Goal: Transaction & Acquisition: Purchase product/service

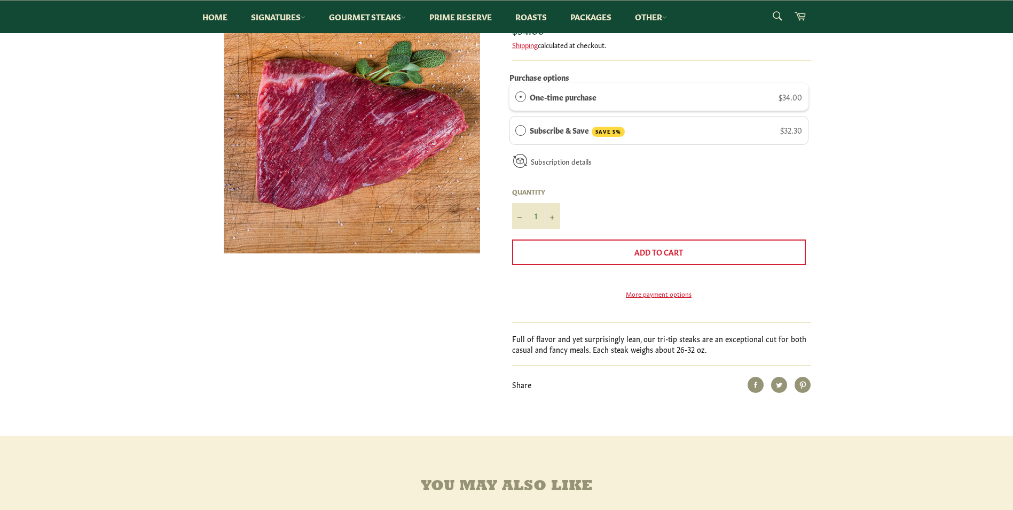
scroll to position [214, 0]
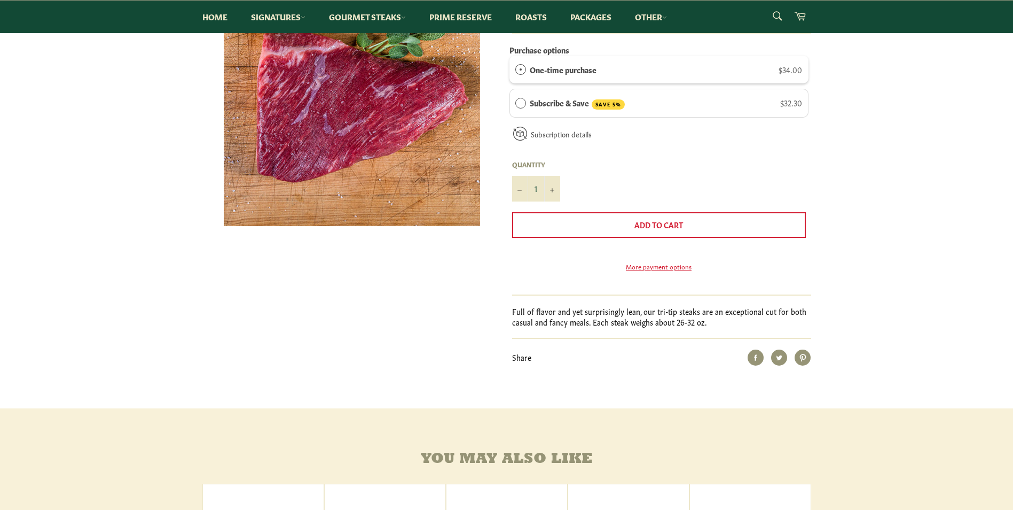
click at [545, 105] on label "Subscribe & Save SAVE 5%" at bounding box center [577, 103] width 95 height 13
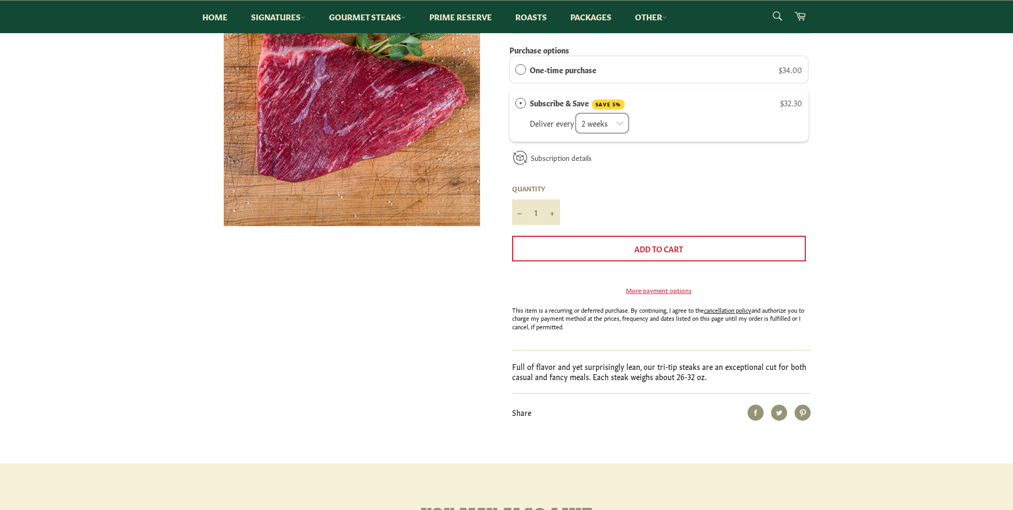
click at [618, 128] on select "2 weeks month" at bounding box center [602, 123] width 54 height 21
click at [628, 161] on div "Subscription details How subscriptions work You can modify or cancel your subsc…" at bounding box center [659, 161] width 299 height 29
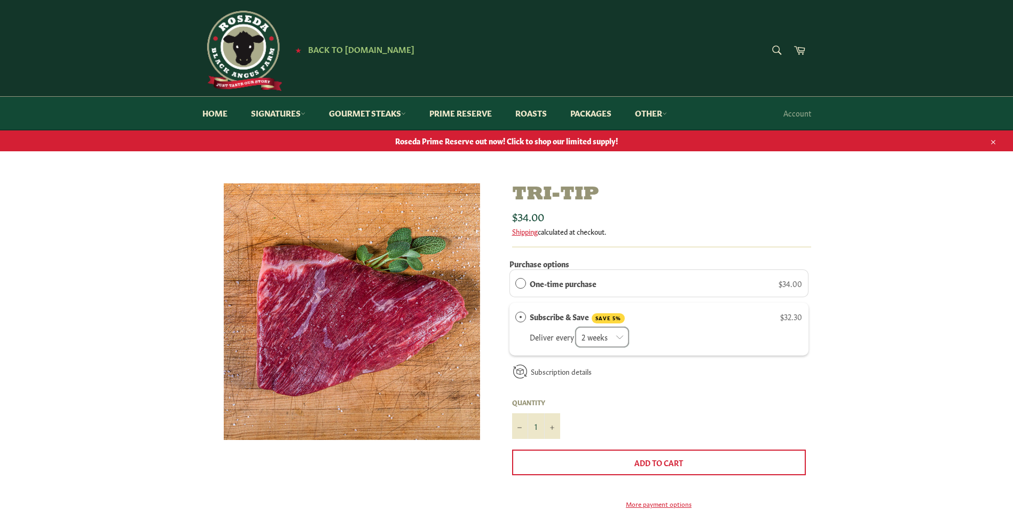
click at [583, 331] on select "2 weeks month" at bounding box center [602, 336] width 54 height 21
select select "2280915110"
click at [576, 326] on select "2 weeks month" at bounding box center [602, 336] width 54 height 21
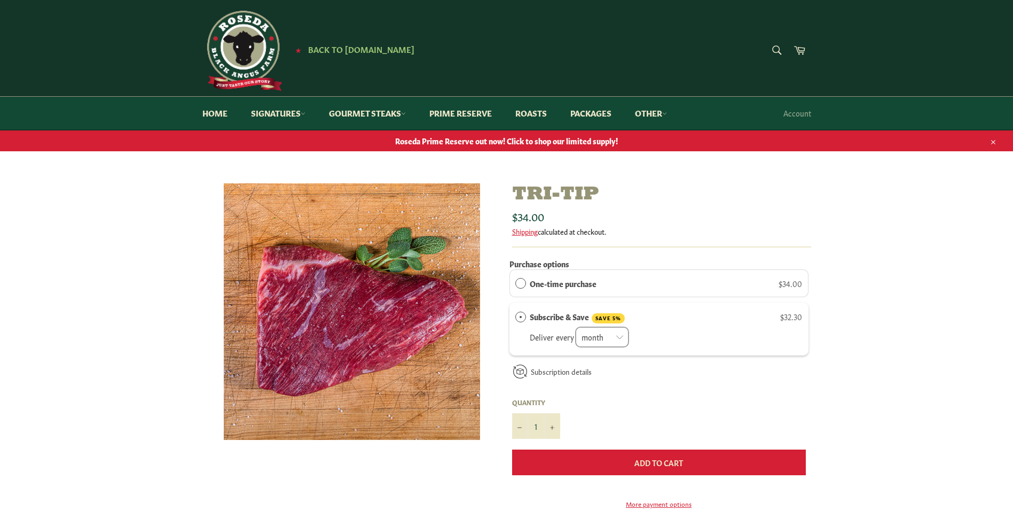
click at [618, 468] on button "Add to Cart" at bounding box center [659, 462] width 294 height 26
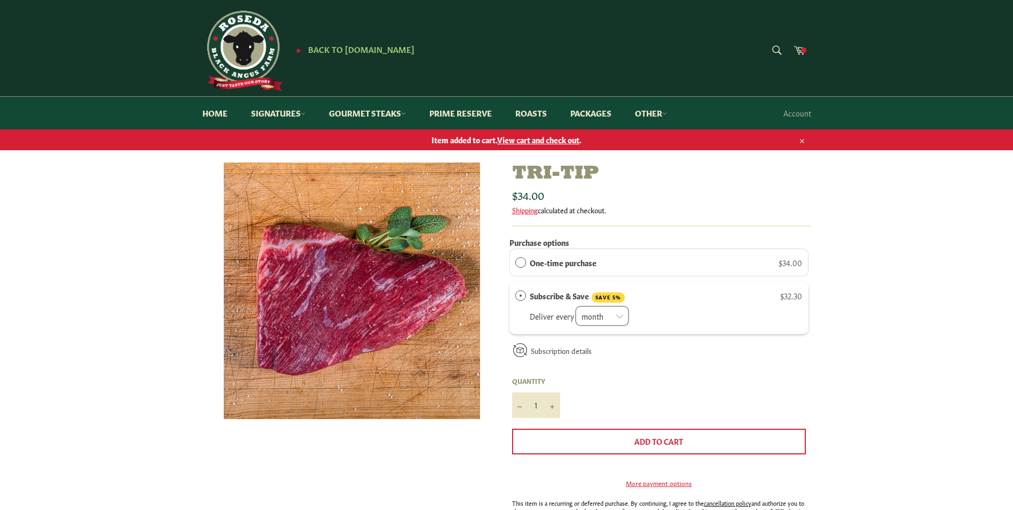
click at [560, 141] on span "View cart and check out" at bounding box center [538, 139] width 82 height 11
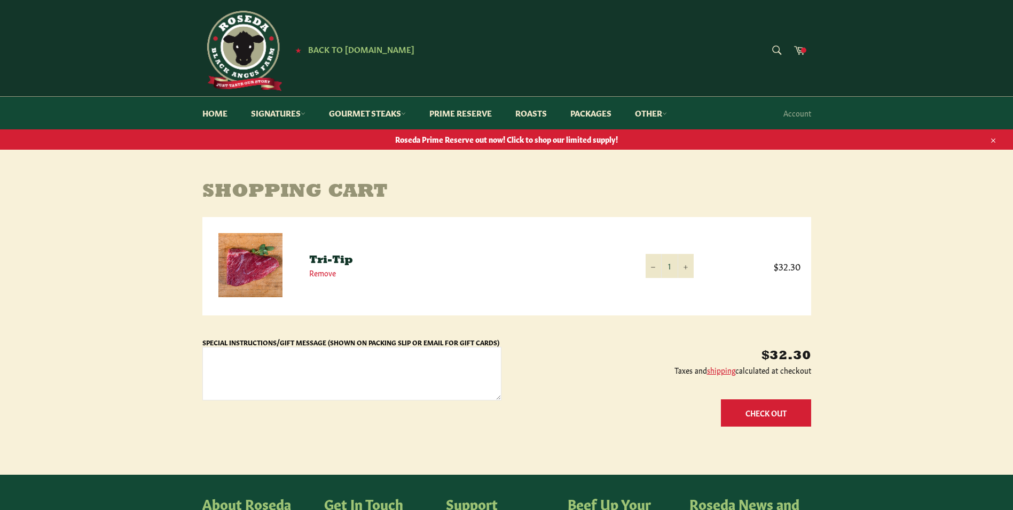
click at [778, 403] on button "Check Out" at bounding box center [766, 412] width 90 height 27
click at [334, 274] on link "Remove" at bounding box center [322, 272] width 27 height 11
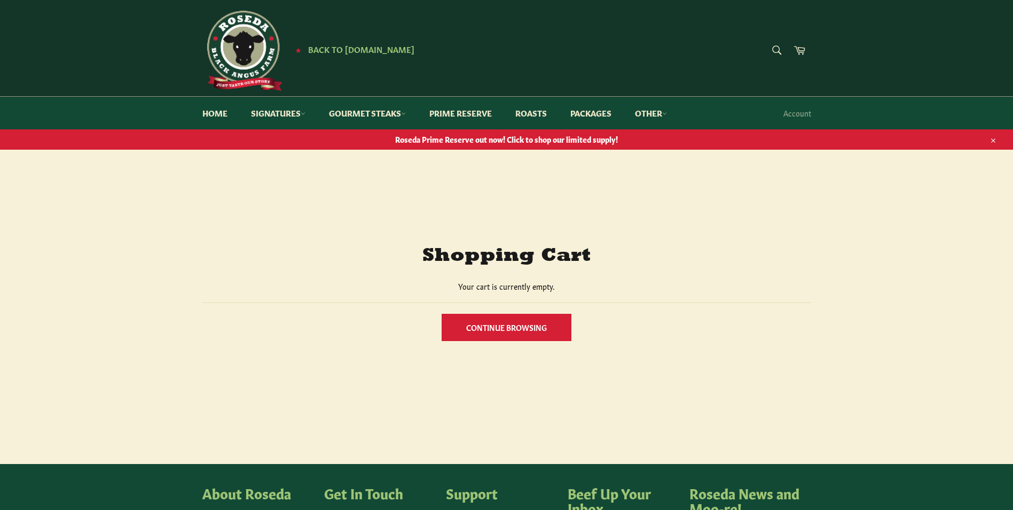
click at [562, 320] on link "Continue browsing" at bounding box center [507, 327] width 130 height 27
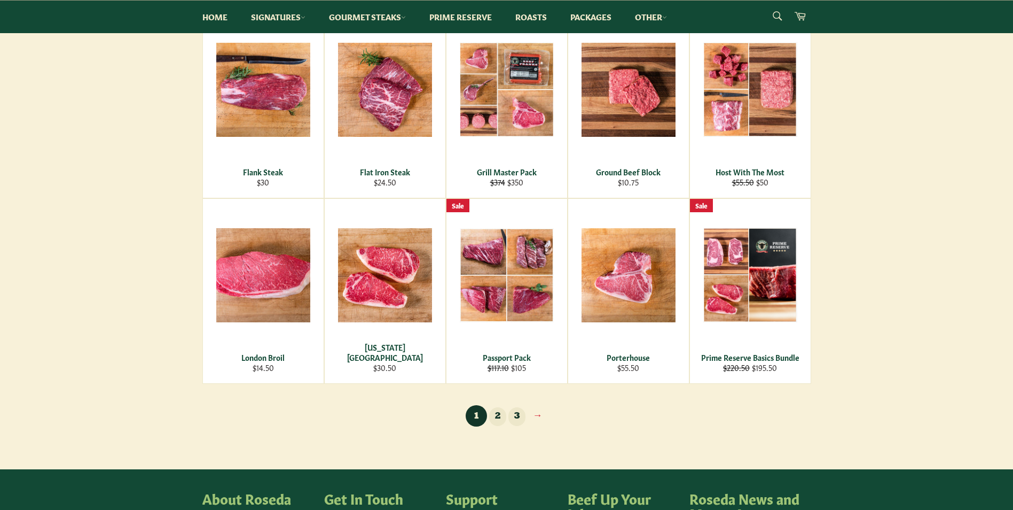
scroll to position [694, 0]
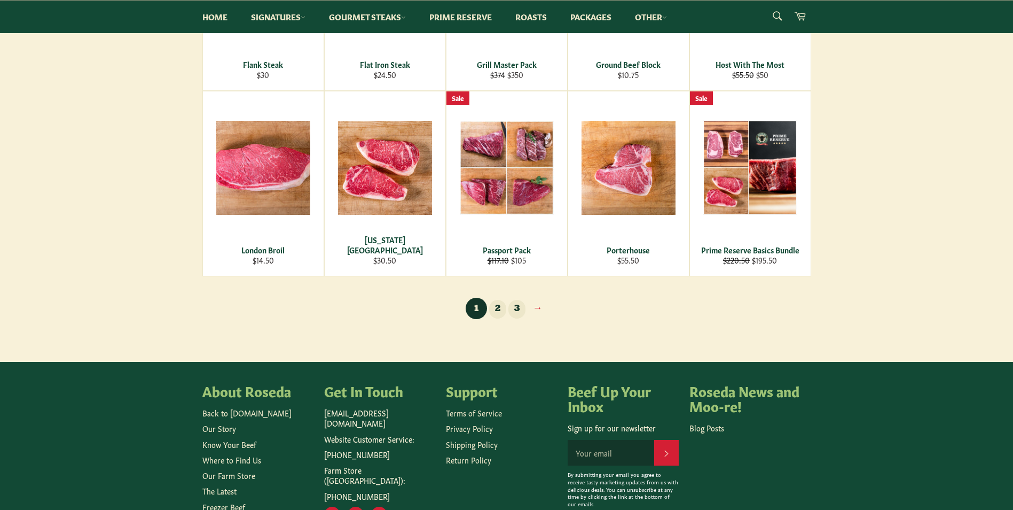
click at [496, 310] on link "2" at bounding box center [497, 309] width 17 height 19
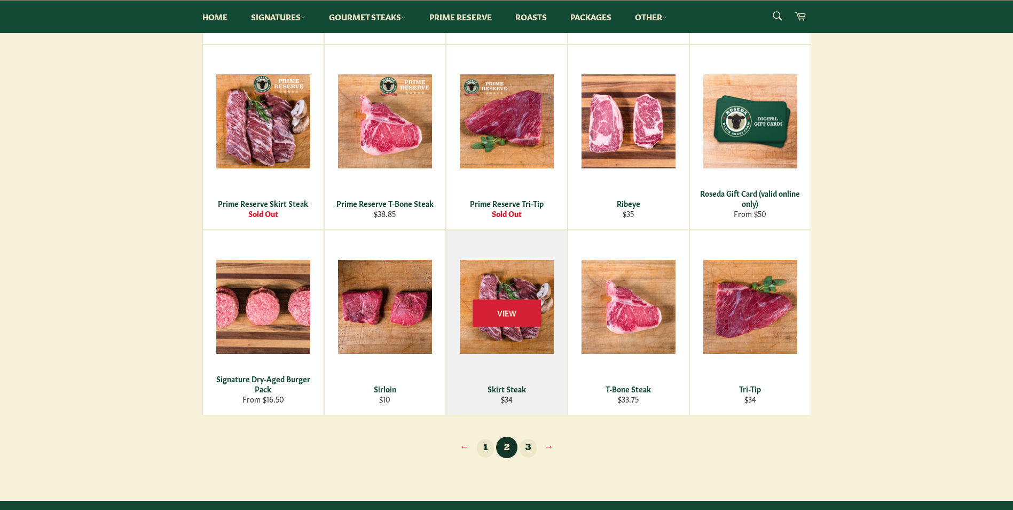
scroll to position [588, 0]
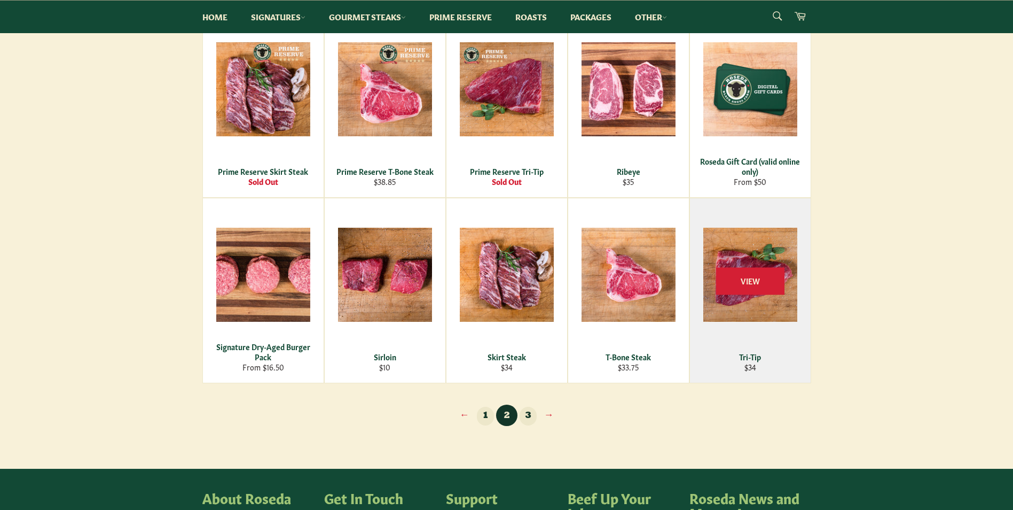
click at [731, 346] on div "View" at bounding box center [750, 290] width 121 height 184
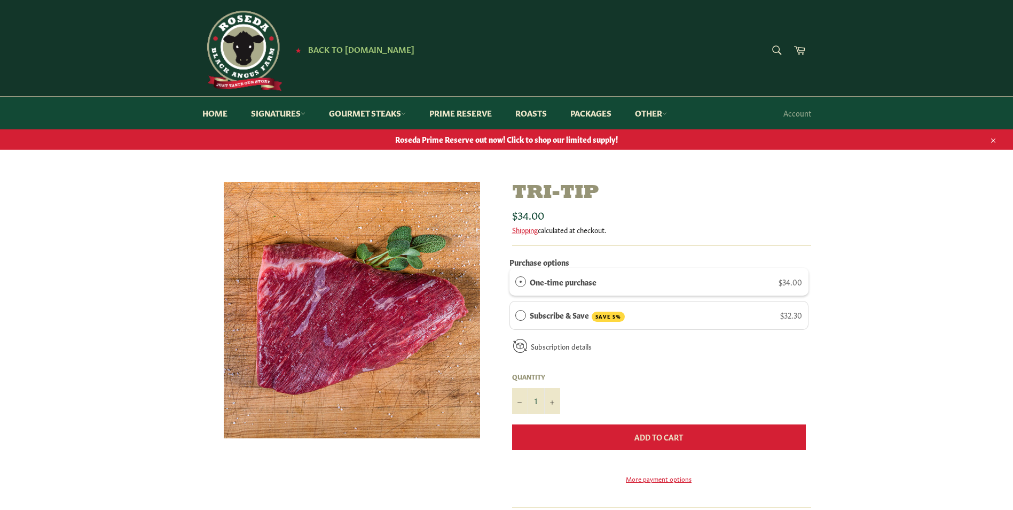
click at [676, 435] on span "Add to Cart" at bounding box center [659, 436] width 49 height 11
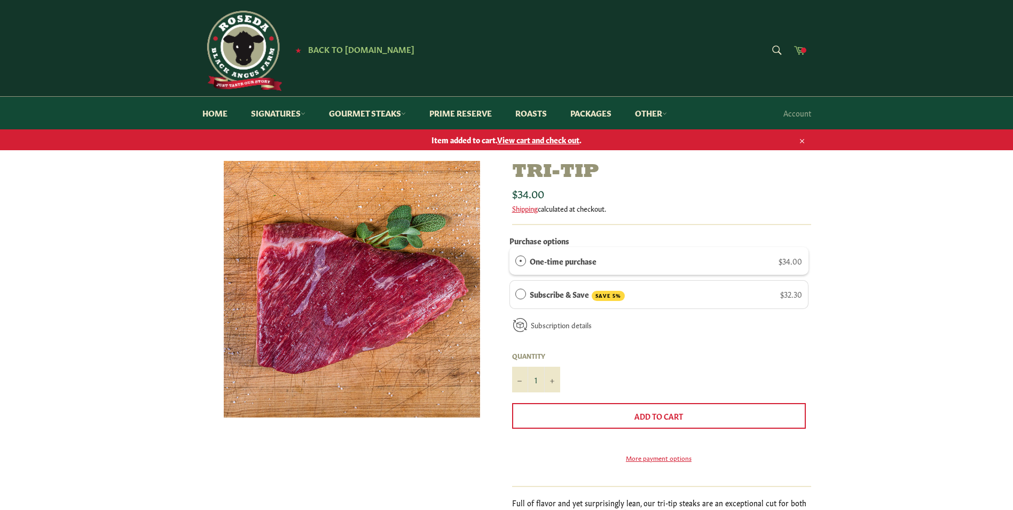
click at [801, 49] on span at bounding box center [803, 50] width 5 height 5
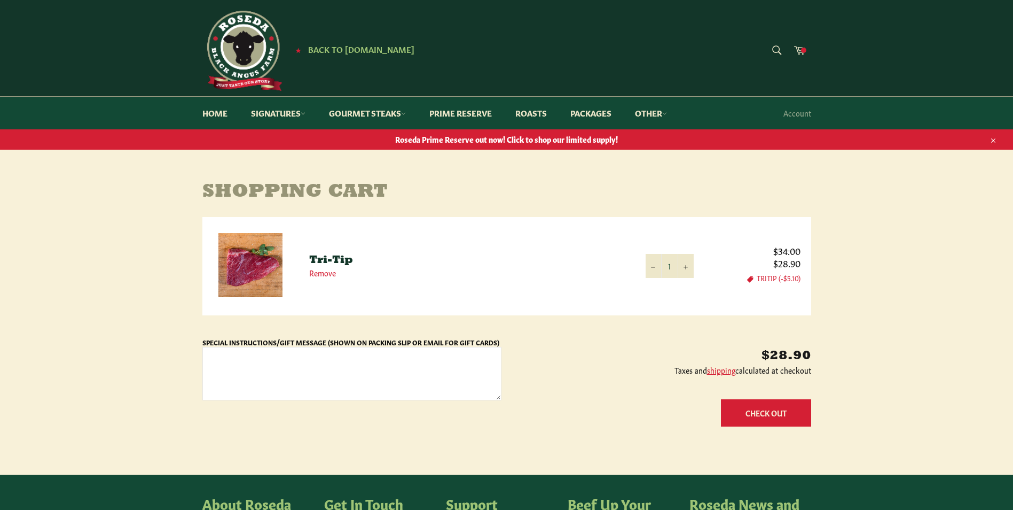
click at [233, 252] on img at bounding box center [250, 265] width 64 height 64
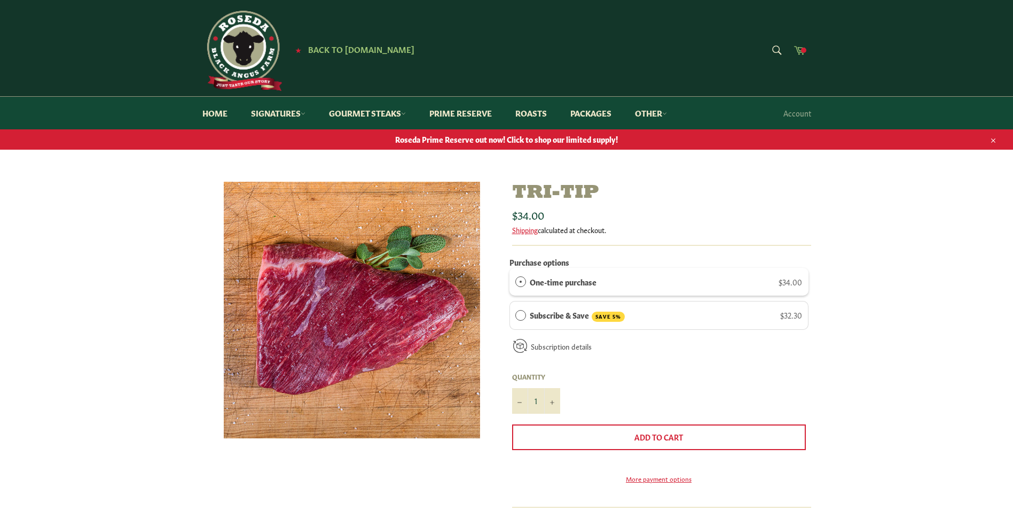
click at [805, 52] on span at bounding box center [803, 50] width 5 height 5
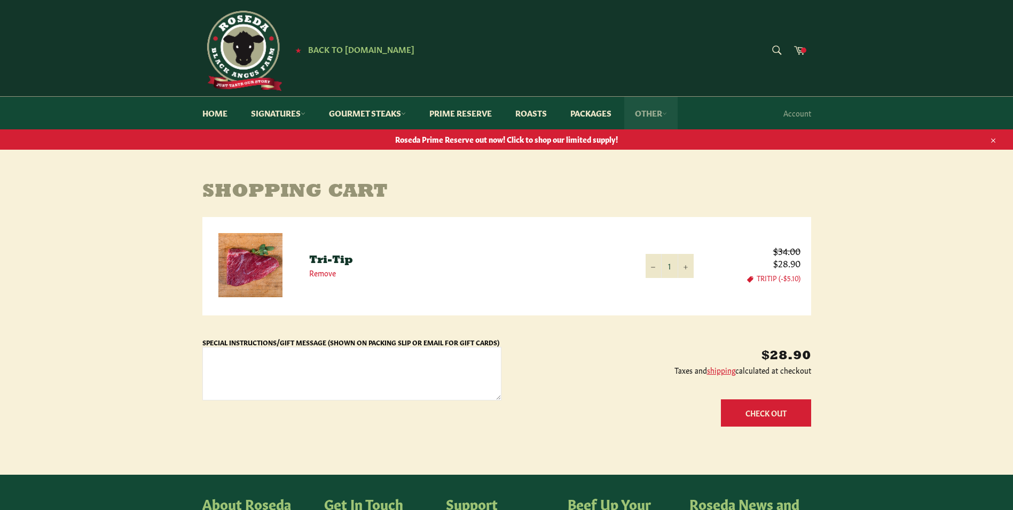
click at [651, 116] on link "Other" at bounding box center [650, 113] width 53 height 33
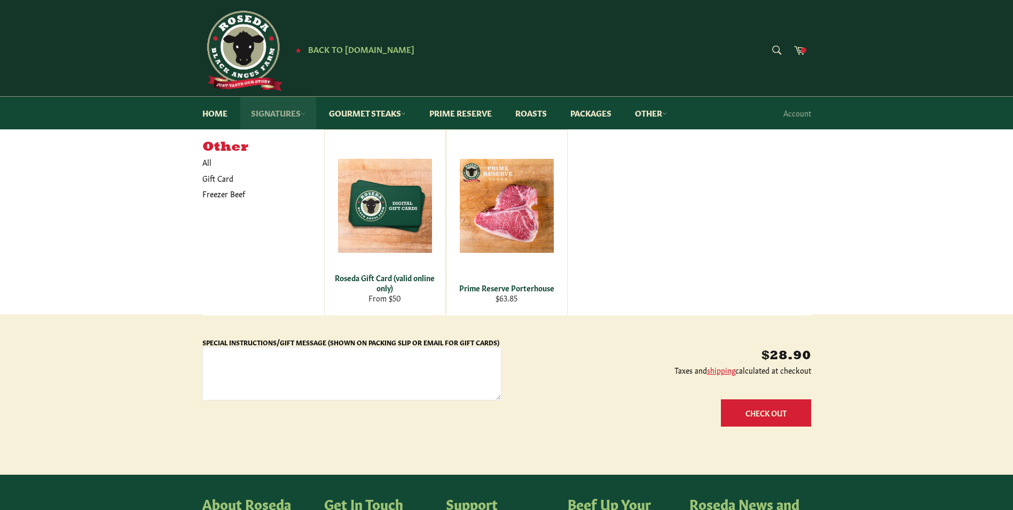
click at [270, 116] on link "Signatures" at bounding box center [278, 113] width 76 height 33
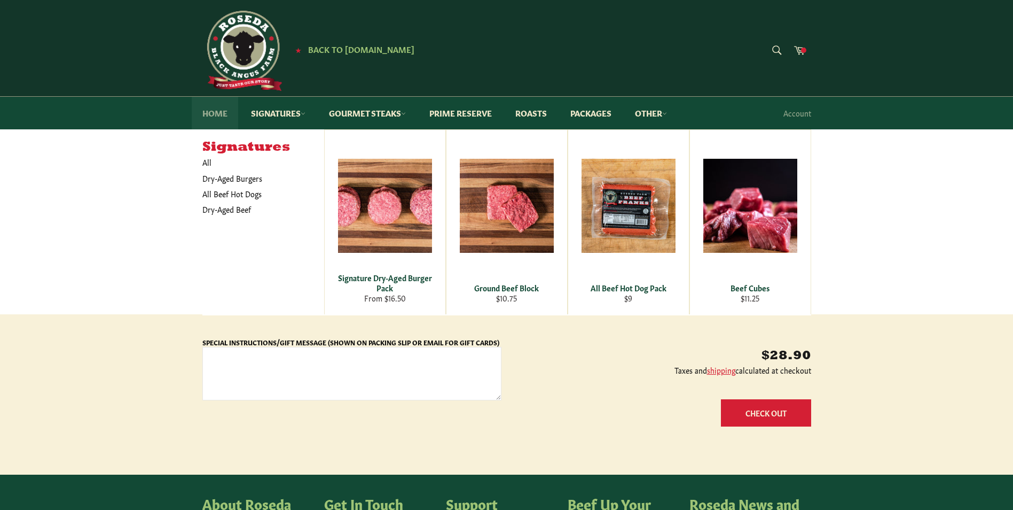
click at [235, 115] on link "Home" at bounding box center [215, 113] width 46 height 33
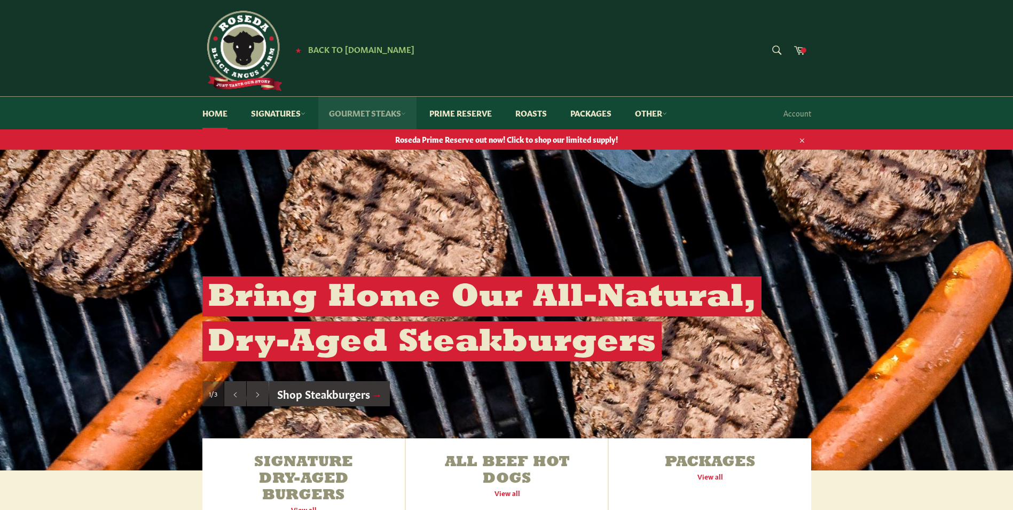
click at [387, 121] on link "Gourmet Steaks" at bounding box center [367, 113] width 98 height 33
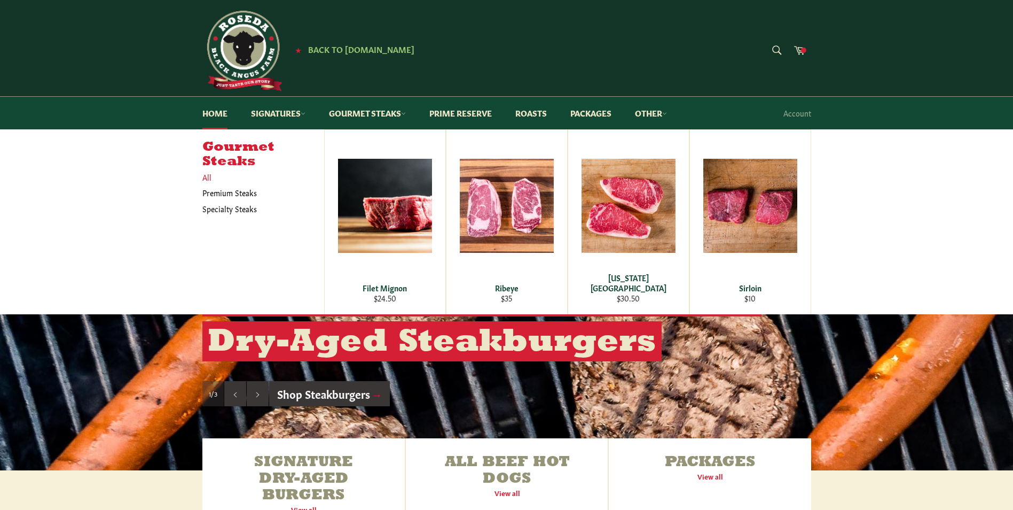
click at [210, 179] on link "All" at bounding box center [260, 176] width 127 height 15
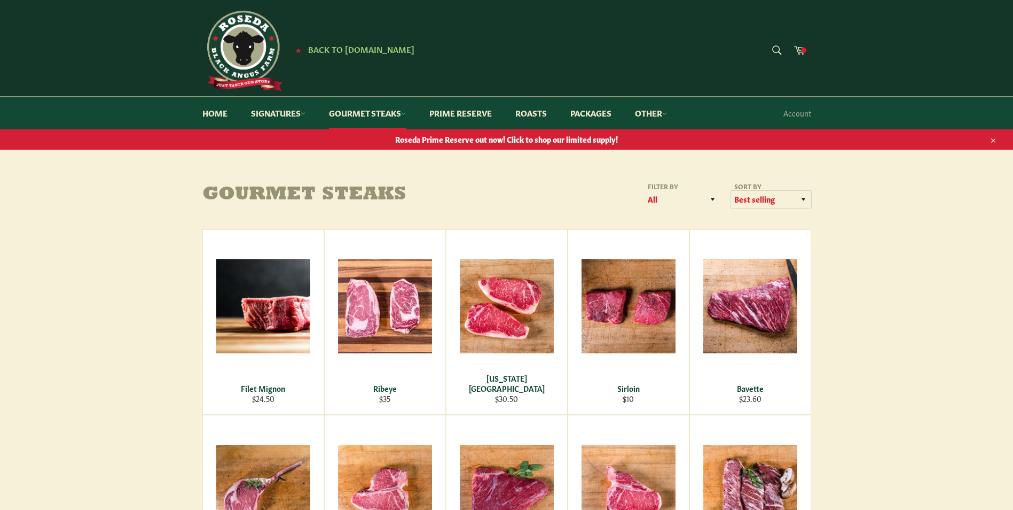
click at [742, 195] on select "Featured Best selling Alphabetically, A-Z Alphabetically, Z-A Price, low to hig…" at bounding box center [771, 200] width 80 height 18
click at [731, 191] on select "Featured Best selling Alphabetically, A-Z Alphabetically, Z-A Price, low to hig…" at bounding box center [771, 200] width 80 height 18
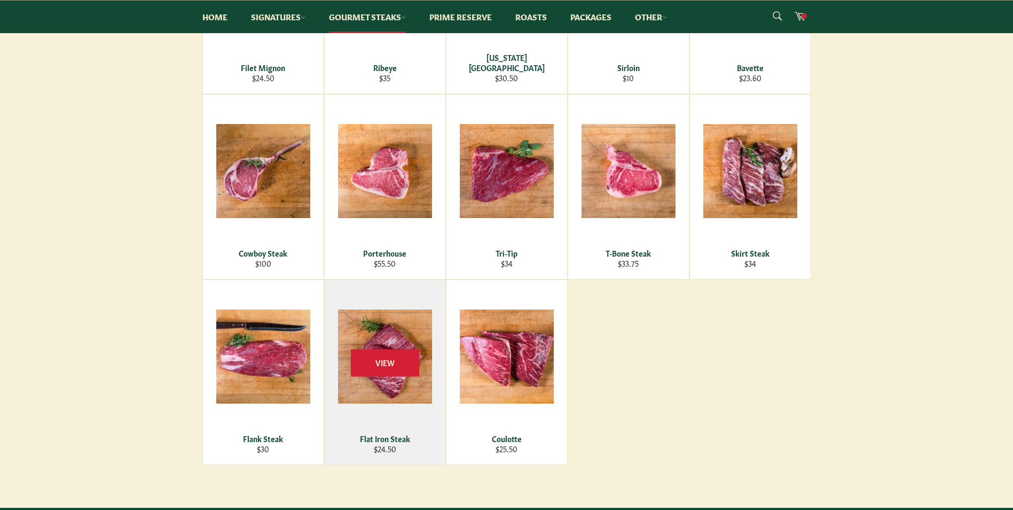
scroll to position [160, 0]
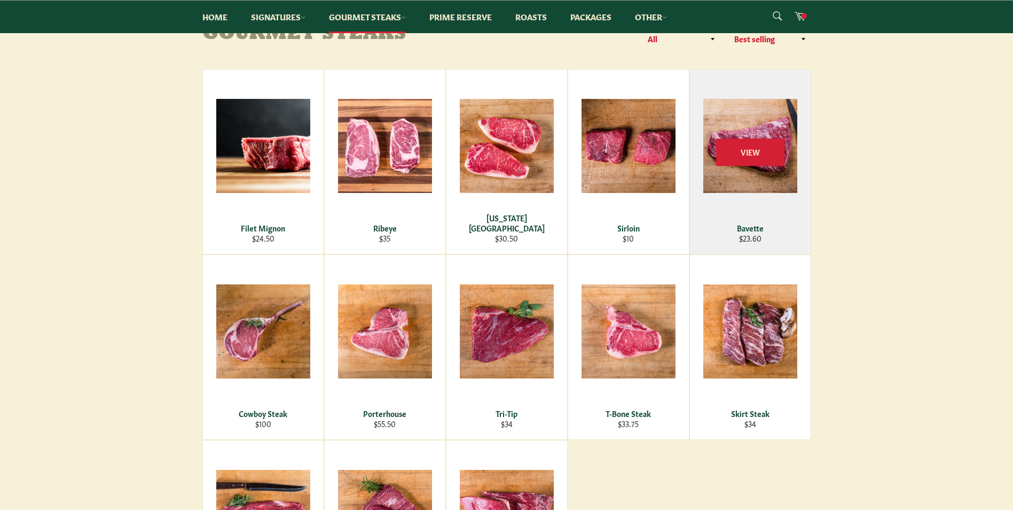
click at [737, 226] on div "Bavette" at bounding box center [749, 228] width 107 height 10
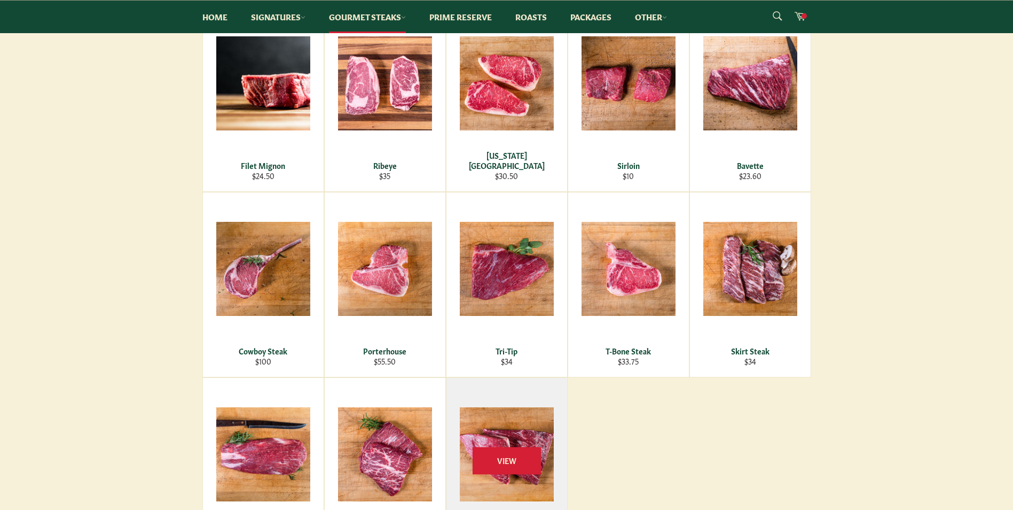
scroll to position [320, 0]
